Goal: Book appointment/travel/reservation

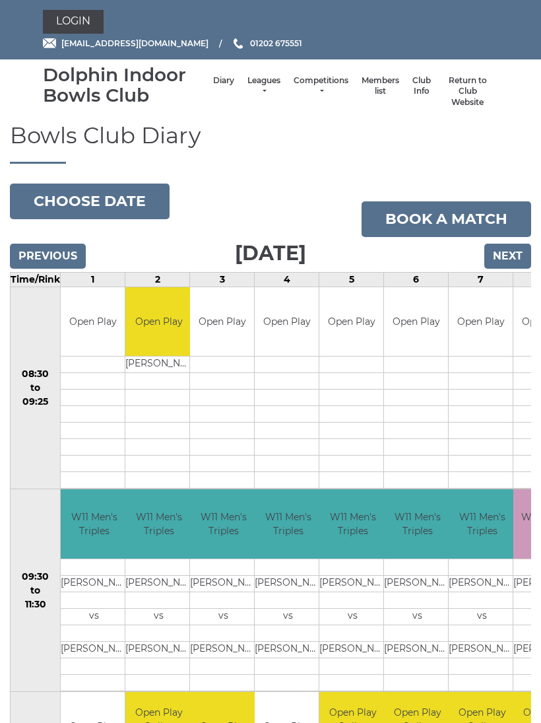
scroll to position [57, 0]
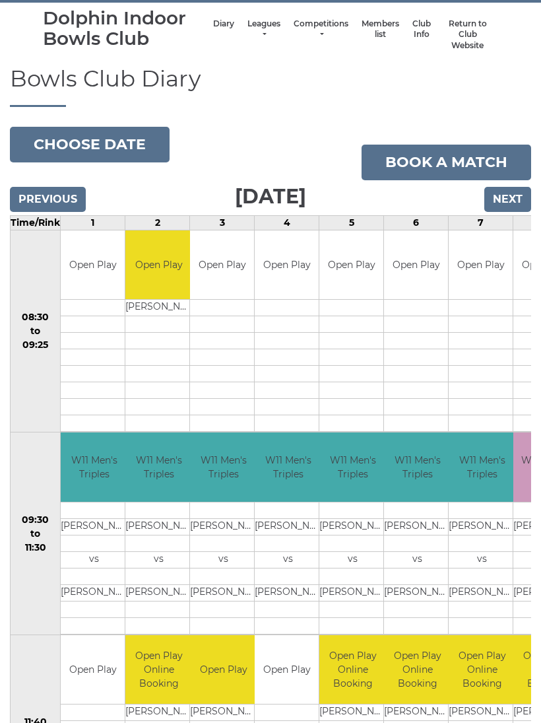
click at [448, 159] on link "Book a match" at bounding box center [447, 163] width 170 height 36
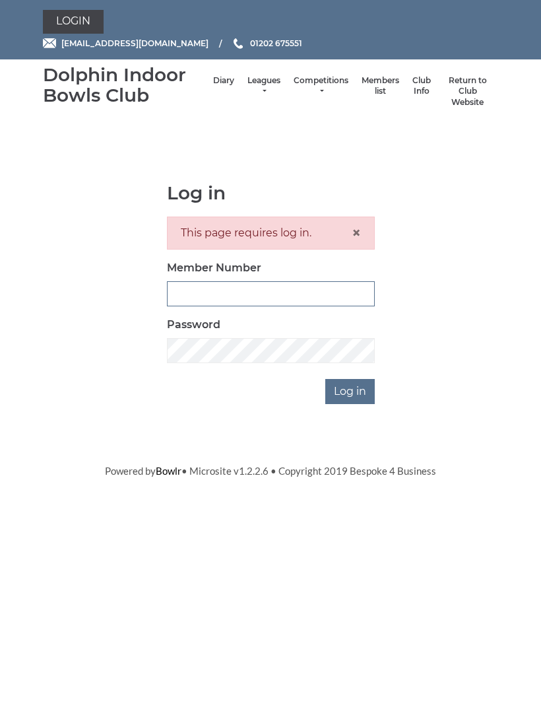
type input "3855"
click at [351, 389] on input "Log in" at bounding box center [349, 391] width 49 height 25
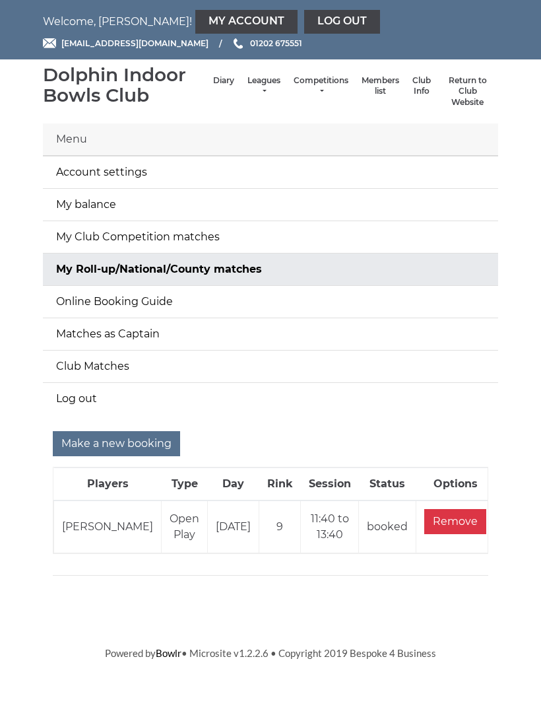
click at [108, 441] on input "Make a new booking" at bounding box center [116, 443] width 127 height 25
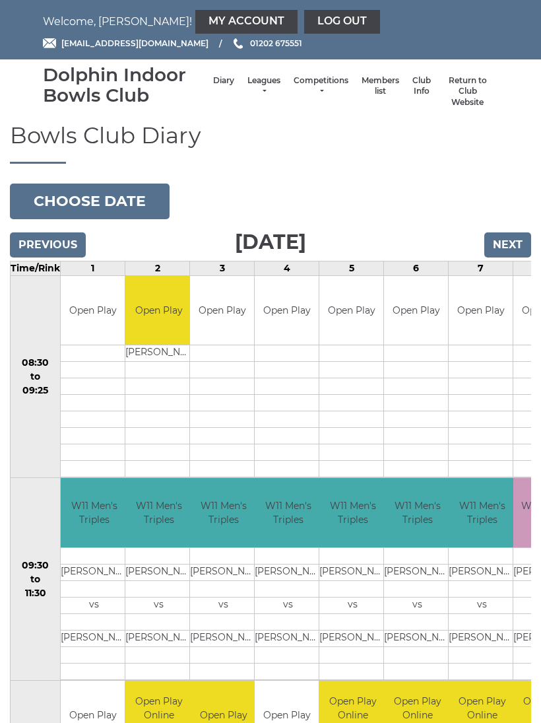
click at [106, 197] on button "Choose date" at bounding box center [90, 201] width 160 height 36
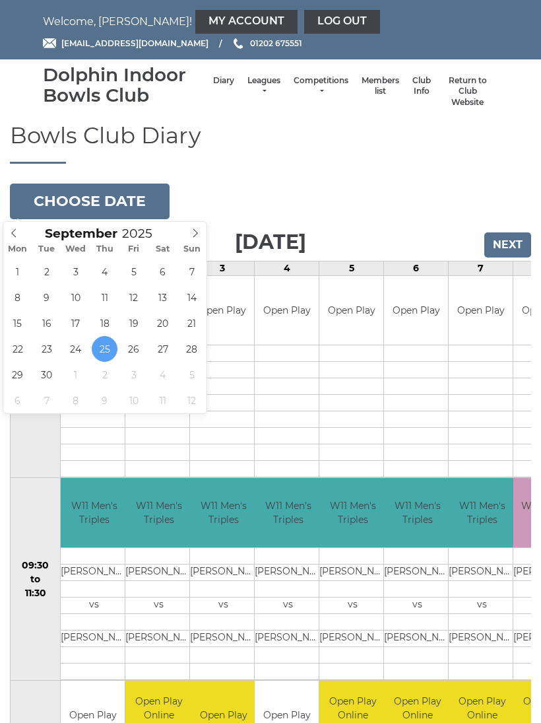
type input "2025-10-02"
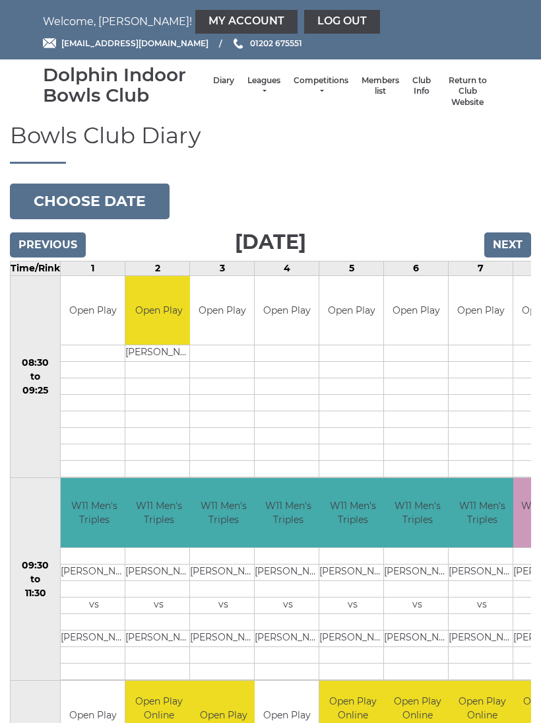
click at [0, 0] on div "Book slot" at bounding box center [0, 0] width 0 height 0
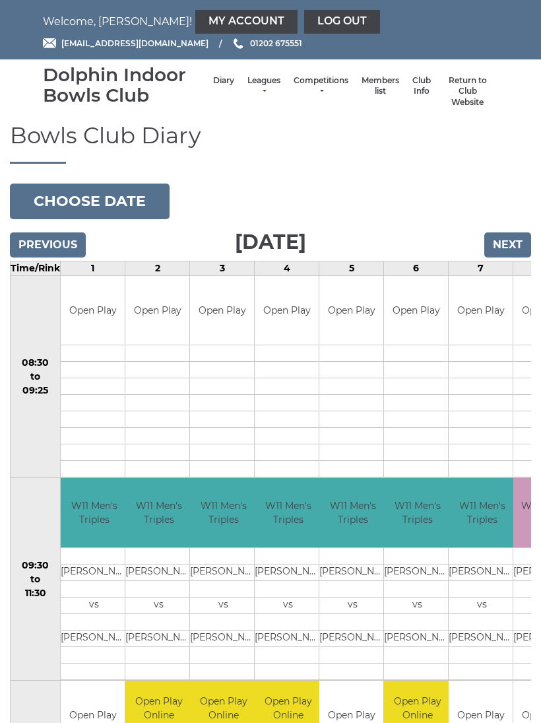
click at [104, 199] on button "Choose date" at bounding box center [90, 201] width 160 height 36
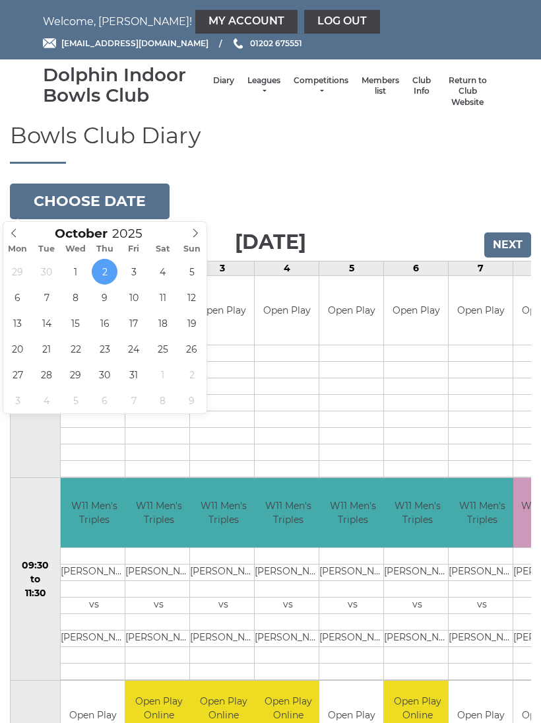
type input "2025-11-06"
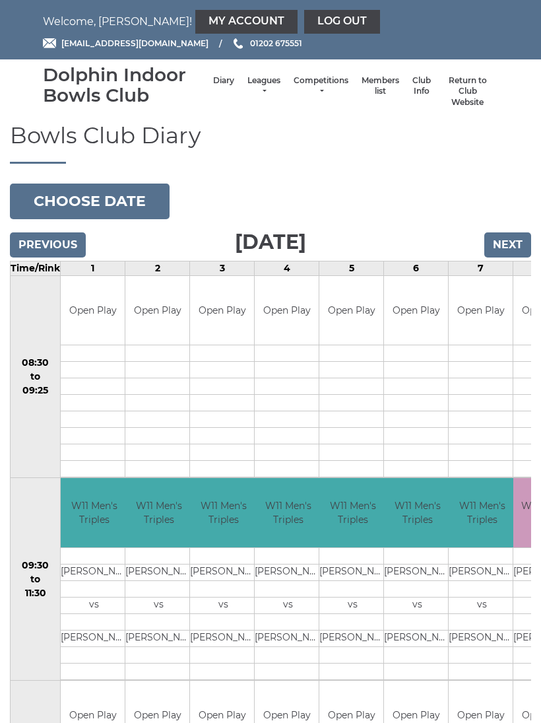
click at [103, 198] on button "Choose date" at bounding box center [90, 201] width 160 height 36
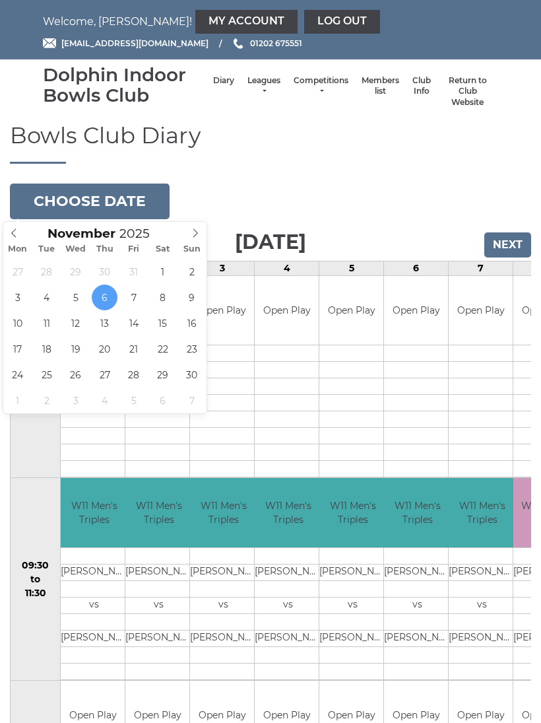
click at [20, 232] on span at bounding box center [14, 231] width 22 height 18
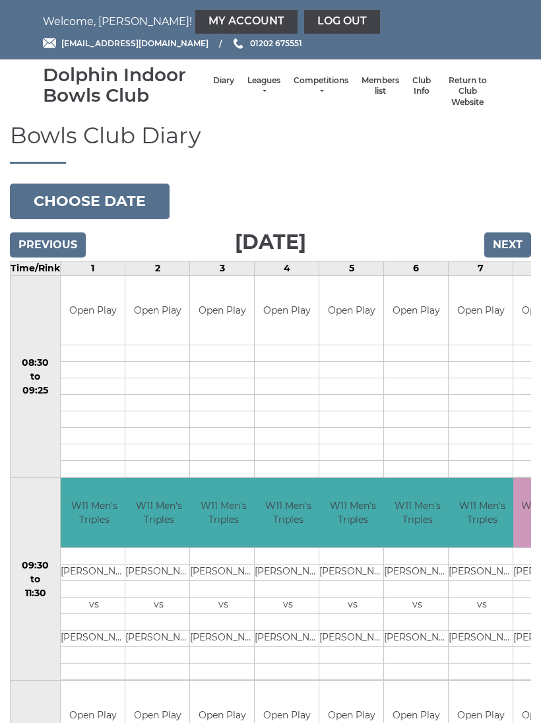
click at [87, 201] on button "Choose date" at bounding box center [90, 201] width 160 height 36
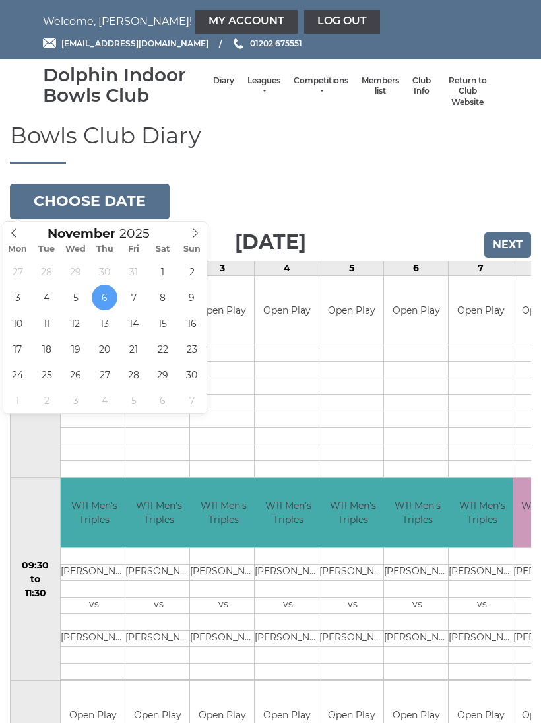
click at [22, 234] on span at bounding box center [14, 231] width 22 height 18
click at [23, 236] on span at bounding box center [14, 231] width 22 height 18
type input "[DATE]"
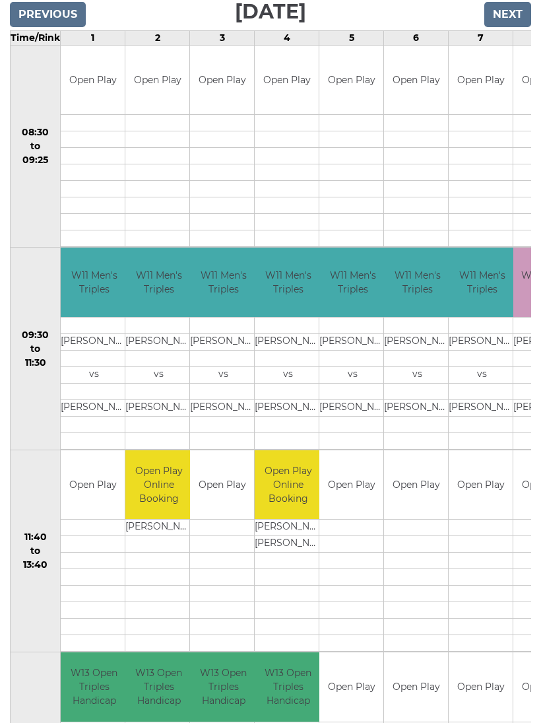
scroll to position [231, 0]
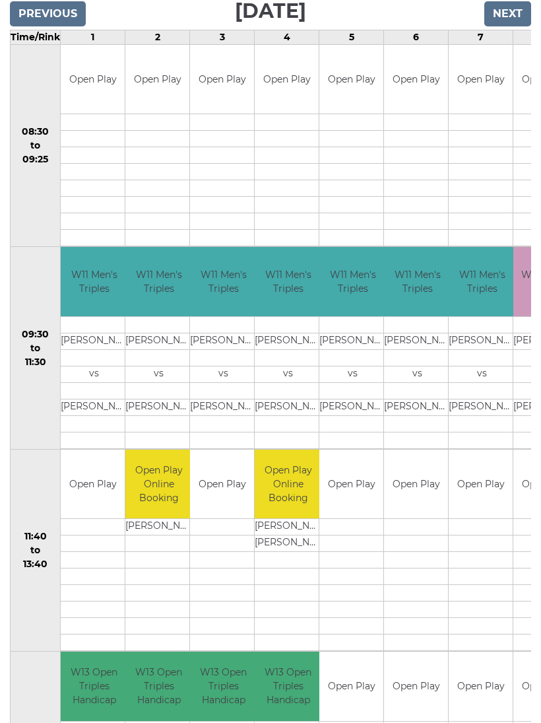
click at [0, 0] on link "Book slot" at bounding box center [0, 0] width 0 height 0
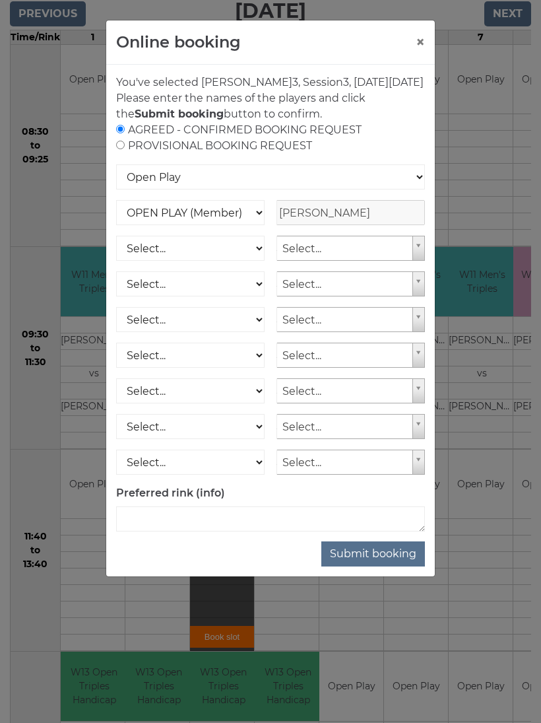
click at [382, 566] on button "Submit booking" at bounding box center [373, 553] width 104 height 25
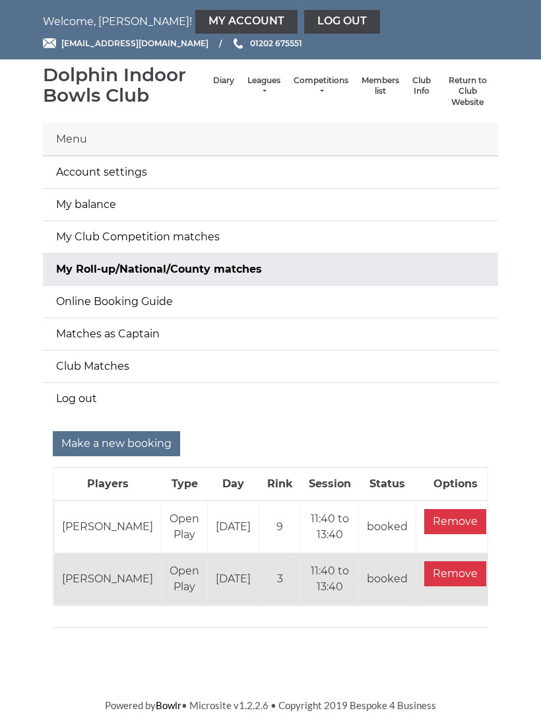
click at [304, 19] on link "Log out" at bounding box center [342, 22] width 76 height 24
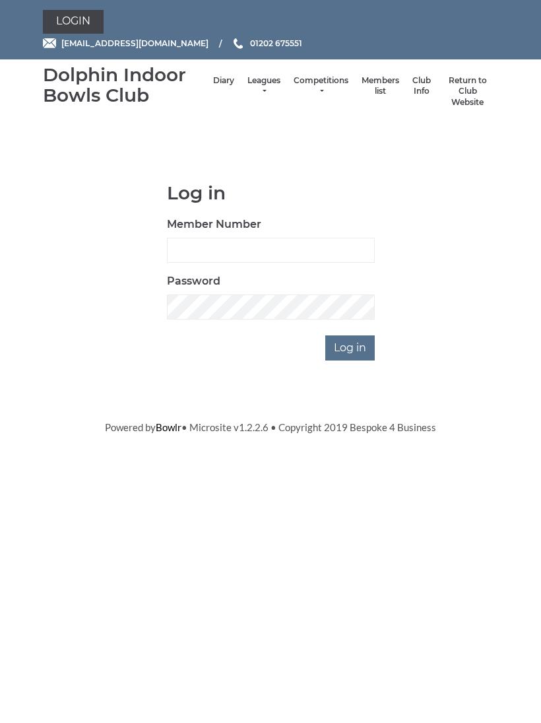
click at [213, 84] on link "Diary" at bounding box center [223, 80] width 21 height 11
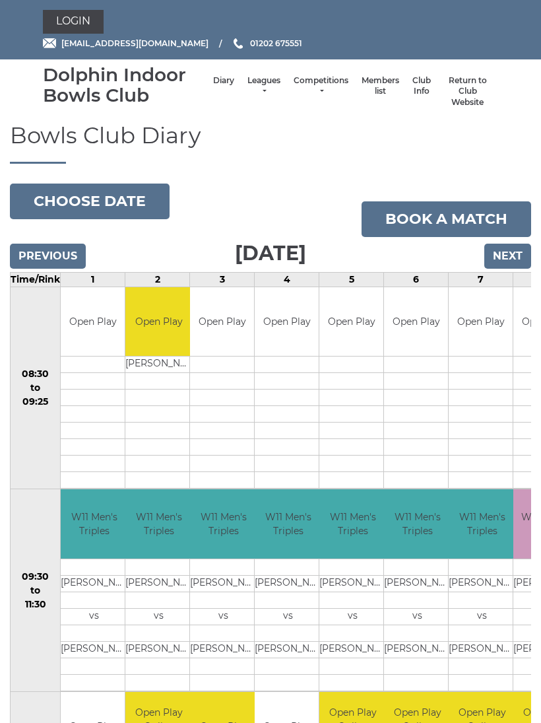
click at [100, 200] on button "Choose date" at bounding box center [90, 201] width 160 height 36
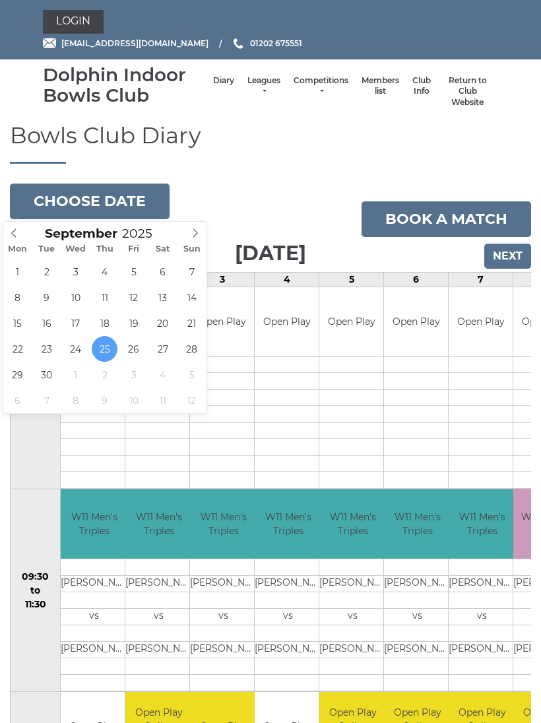
type input "[DATE]"
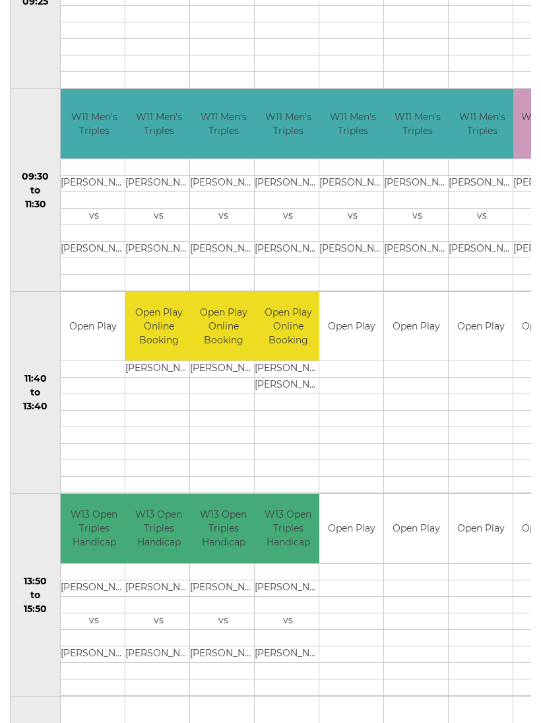
scroll to position [401, 0]
